Goal: Check status: Check status

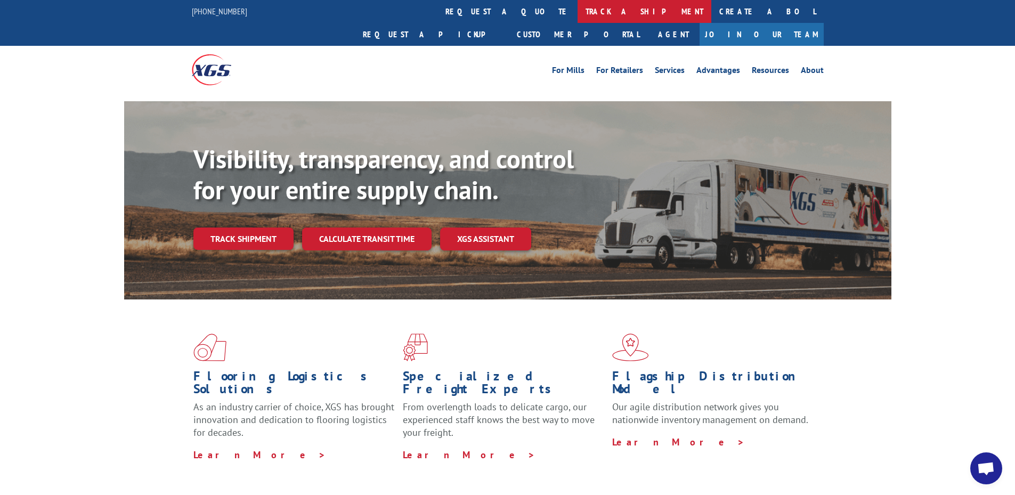
click at [578, 17] on link "track a shipment" at bounding box center [645, 11] width 134 height 23
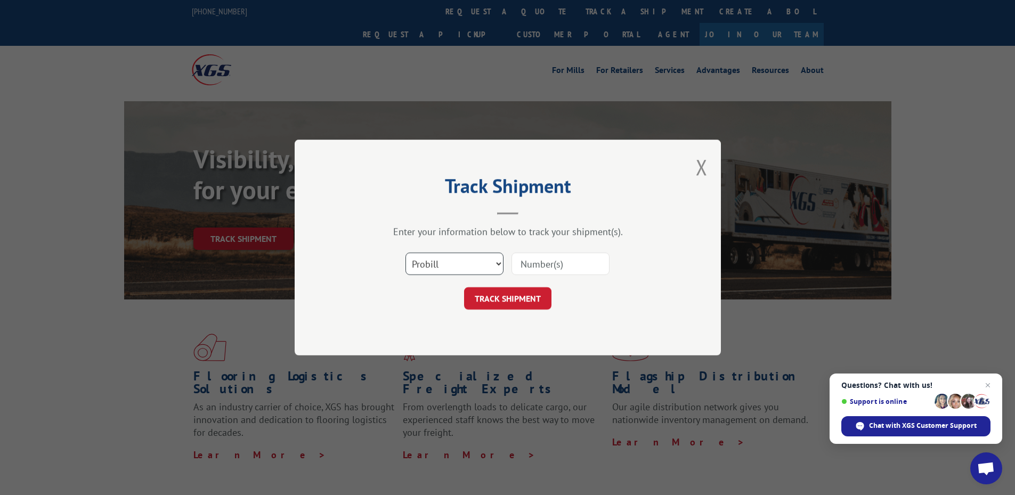
click at [463, 256] on select "Select category... Probill BOL PO" at bounding box center [455, 264] width 98 height 22
select select "bol"
click at [406, 253] on select "Select category... Probill BOL PO" at bounding box center [455, 264] width 98 height 22
click at [528, 262] on input at bounding box center [561, 264] width 98 height 22
click at [582, 252] on div at bounding box center [561, 264] width 98 height 25
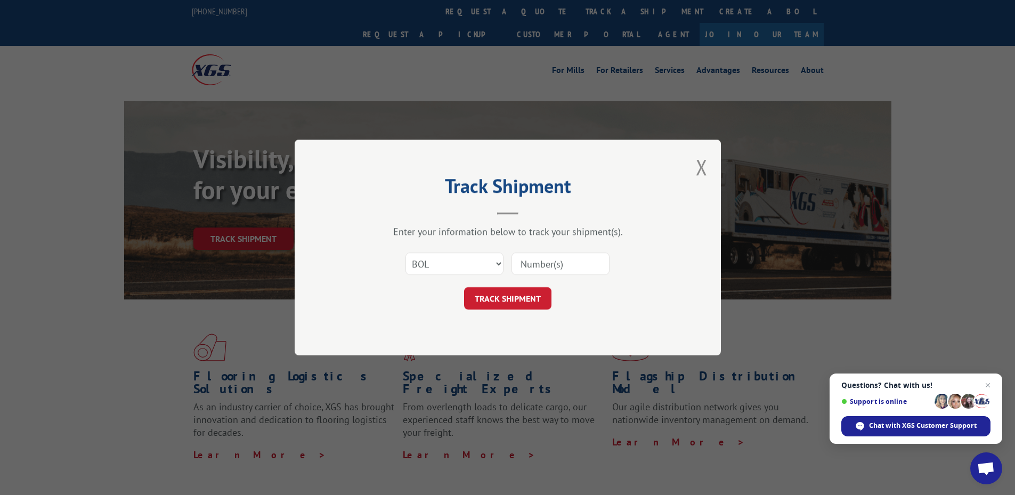
click at [578, 265] on input at bounding box center [561, 264] width 98 height 22
type input "2882313"
click at [507, 294] on button "TRACK SHIPMENT" at bounding box center [507, 298] width 87 height 22
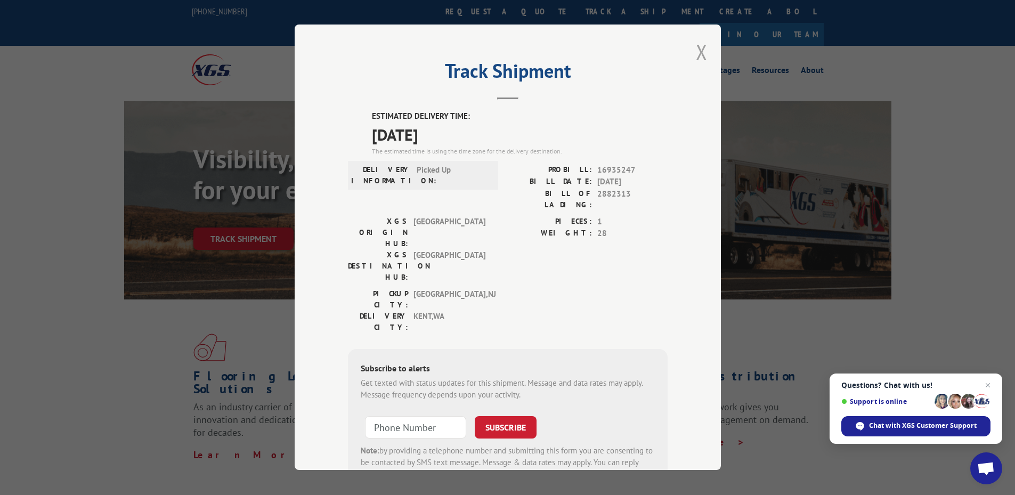
click at [698, 59] on button "Close modal" at bounding box center [702, 52] width 12 height 28
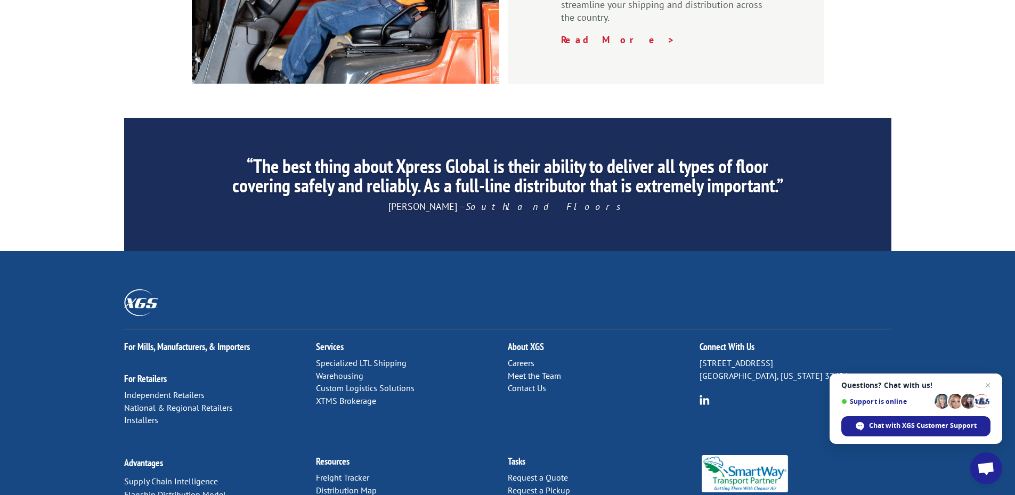
scroll to position [1615, 0]
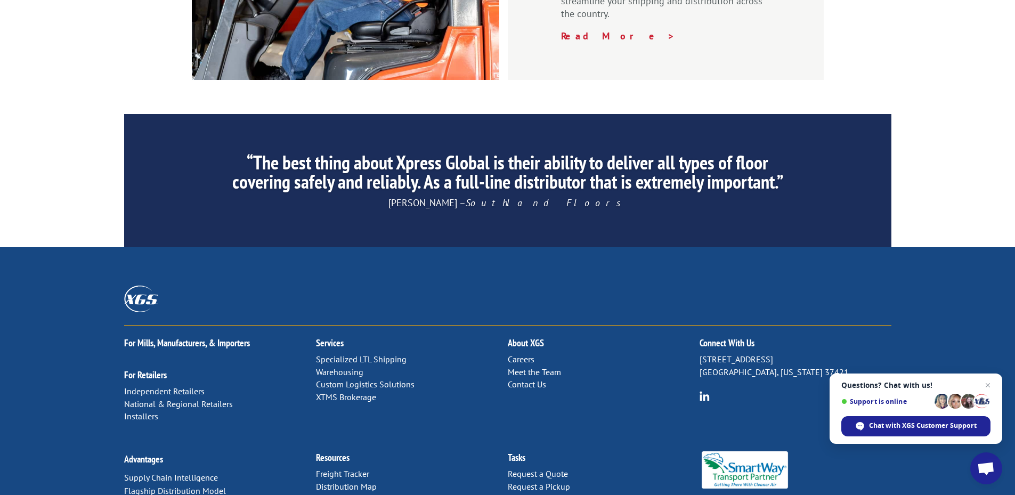
click at [361, 481] on link "Distribution Map" at bounding box center [346, 486] width 61 height 11
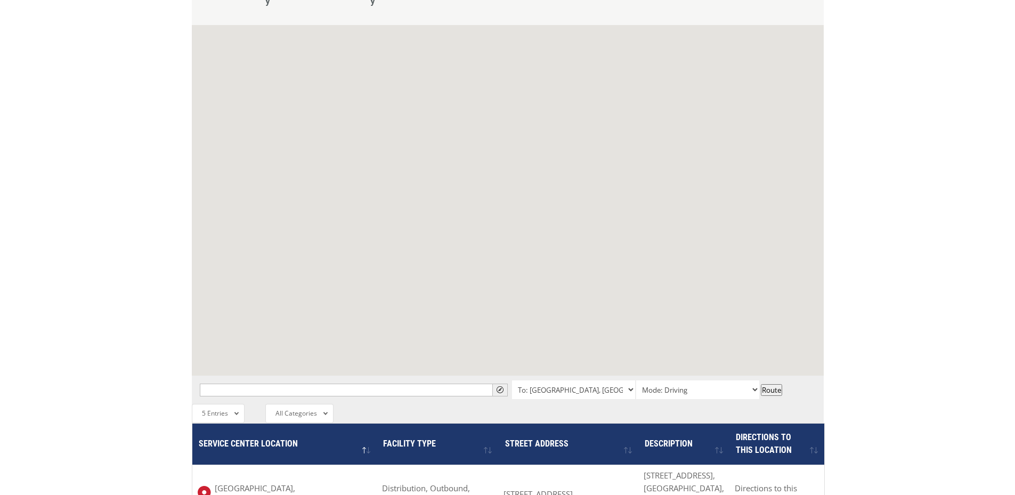
scroll to position [533, 0]
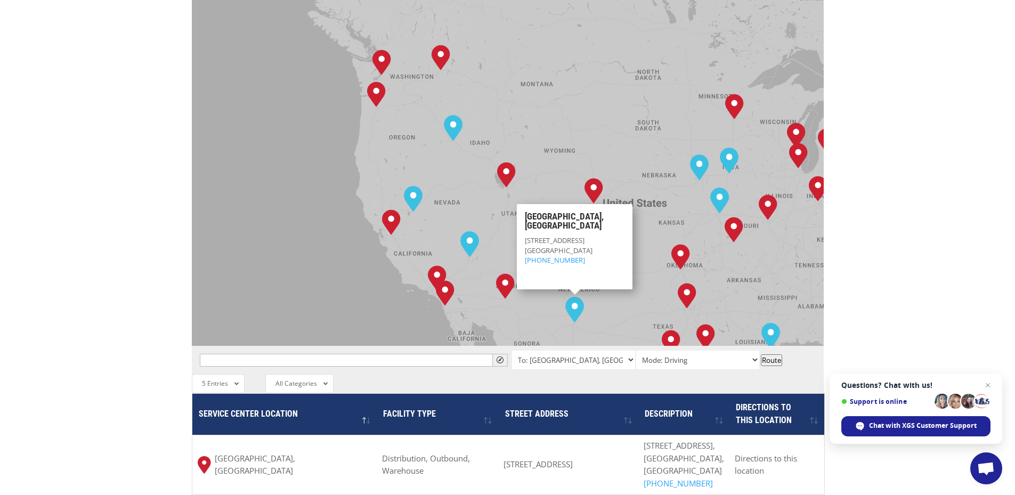
drag, startPoint x: 400, startPoint y: 166, endPoint x: 498, endPoint y: 149, distance: 99.6
click at [580, 238] on div "[GEOGRAPHIC_DATA], [GEOGRAPHIC_DATA] [GEOGRAPHIC_DATA], [GEOGRAPHIC_DATA] [GEOG…" at bounding box center [508, 170] width 632 height 351
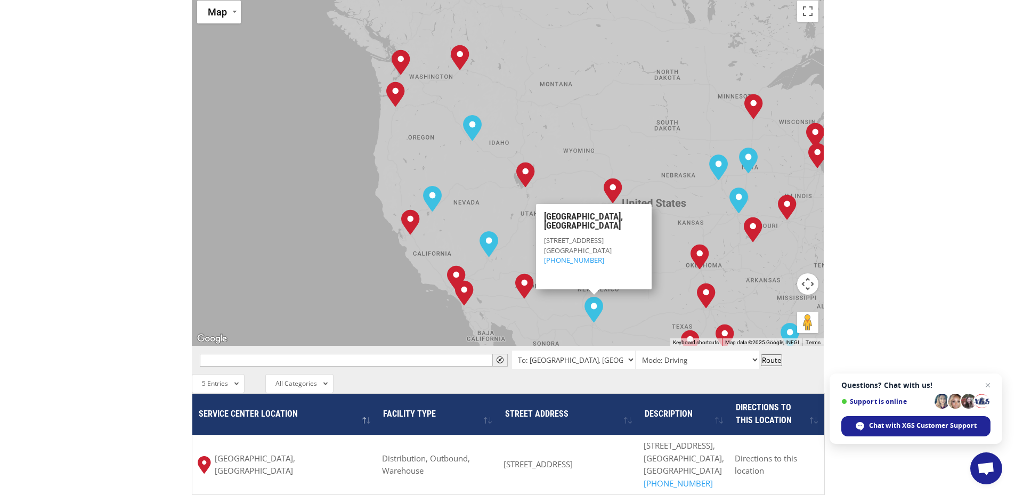
click at [430, 101] on div "[GEOGRAPHIC_DATA], [GEOGRAPHIC_DATA] [GEOGRAPHIC_DATA], [GEOGRAPHIC_DATA] [GEOG…" at bounding box center [508, 170] width 632 height 351
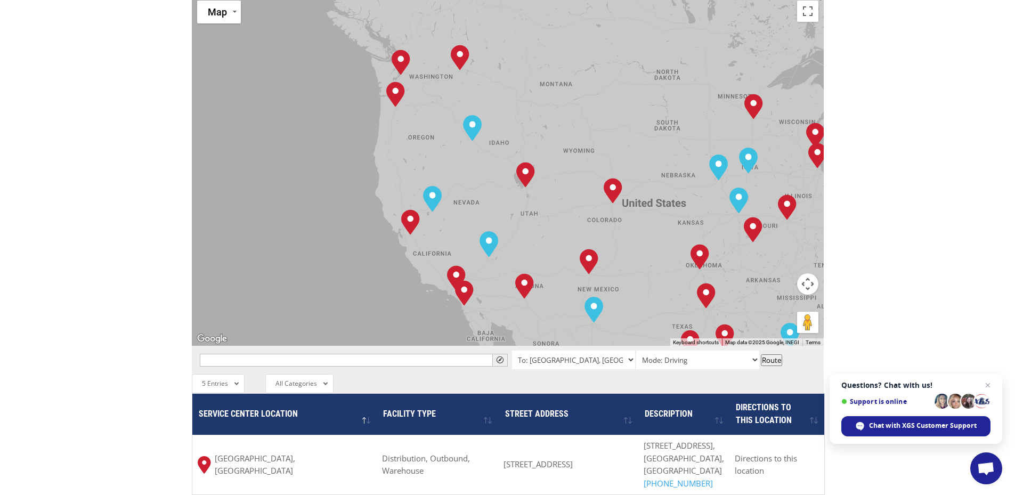
click at [430, 101] on div "[GEOGRAPHIC_DATA], [GEOGRAPHIC_DATA] [GEOGRAPHIC_DATA], [GEOGRAPHIC_DATA] [GEOG…" at bounding box center [508, 170] width 632 height 351
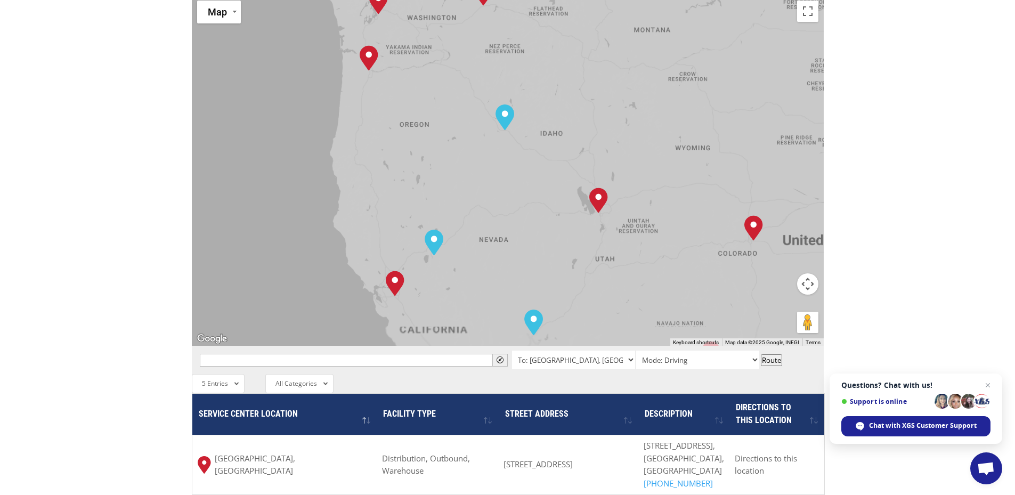
click at [430, 101] on div "[GEOGRAPHIC_DATA], [GEOGRAPHIC_DATA] [GEOGRAPHIC_DATA], [GEOGRAPHIC_DATA] [GEOG…" at bounding box center [508, 170] width 632 height 351
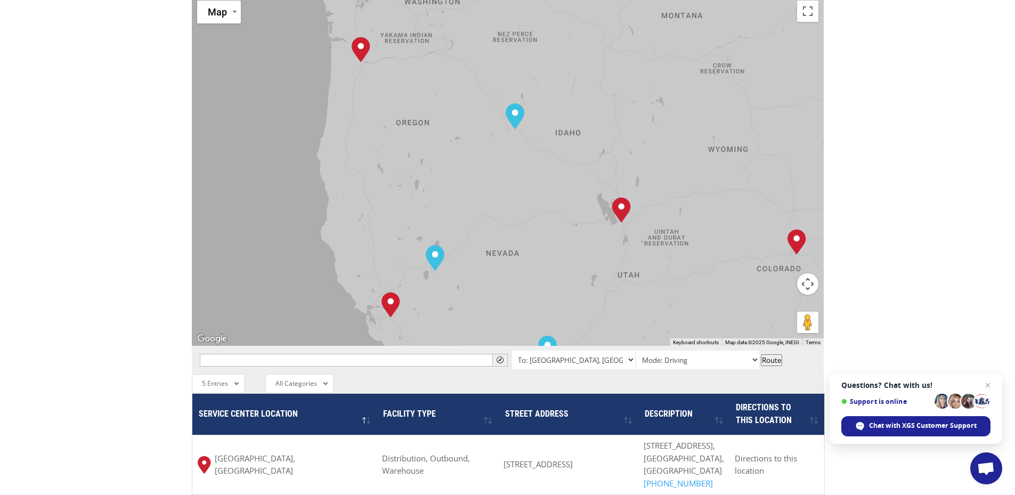
click at [422, 123] on div "[GEOGRAPHIC_DATA], [GEOGRAPHIC_DATA] [GEOGRAPHIC_DATA], [GEOGRAPHIC_DATA] [GEOG…" at bounding box center [508, 170] width 632 height 351
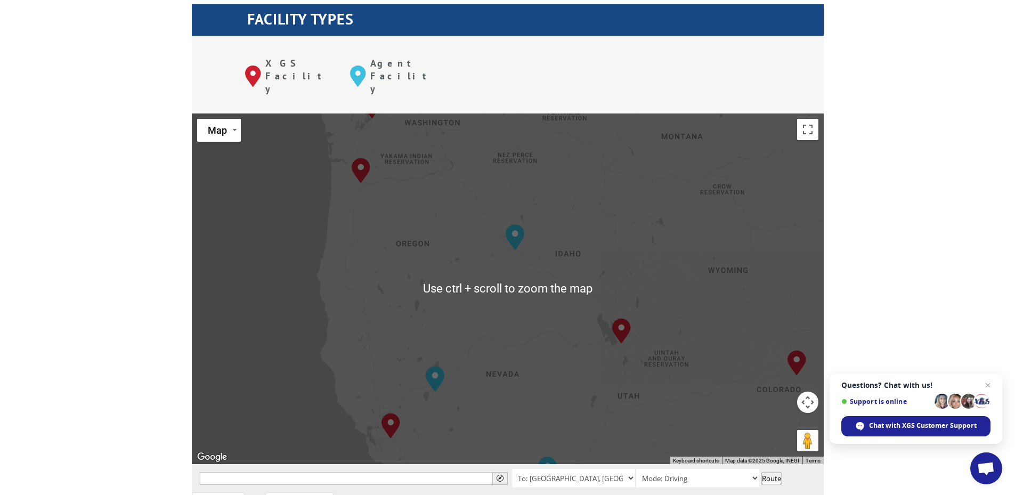
scroll to position [373, 0]
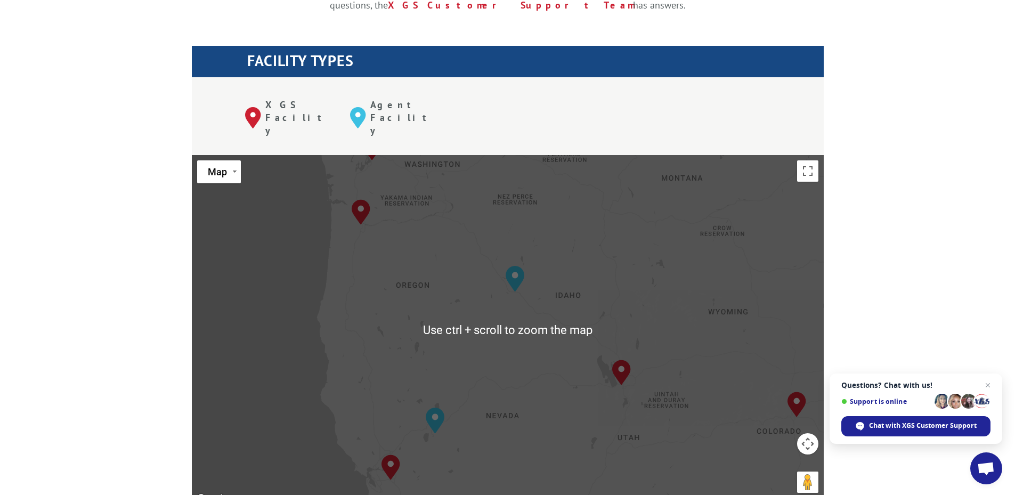
click at [439, 170] on div "[GEOGRAPHIC_DATA], [GEOGRAPHIC_DATA] [GEOGRAPHIC_DATA], [GEOGRAPHIC_DATA] [GEOG…" at bounding box center [508, 330] width 632 height 351
click at [434, 230] on div "[GEOGRAPHIC_DATA], [GEOGRAPHIC_DATA] [GEOGRAPHIC_DATA], [GEOGRAPHIC_DATA] [GEOG…" at bounding box center [508, 330] width 632 height 351
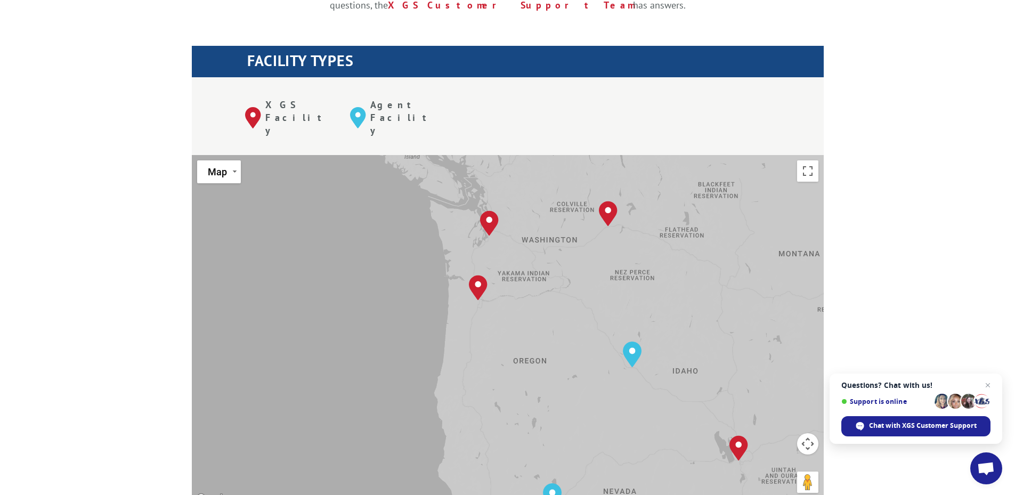
drag, startPoint x: 354, startPoint y: 253, endPoint x: 471, endPoint y: 368, distance: 163.6
click at [471, 373] on div "[GEOGRAPHIC_DATA], [GEOGRAPHIC_DATA] [GEOGRAPHIC_DATA], [GEOGRAPHIC_DATA] [GEOG…" at bounding box center [508, 330] width 632 height 351
